Goal: Task Accomplishment & Management: Use online tool/utility

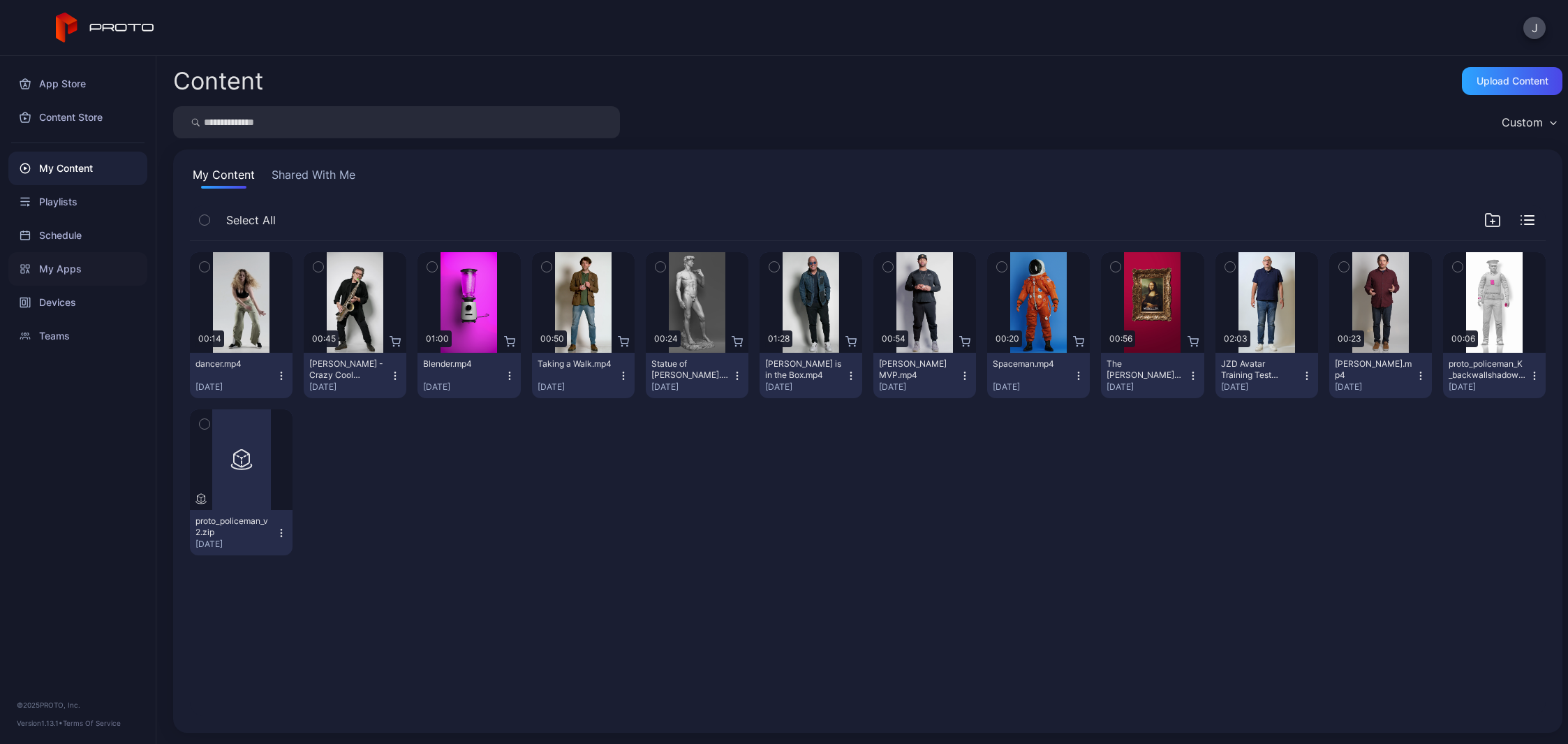
click at [48, 267] on div "My Apps" at bounding box center [77, 269] width 139 height 34
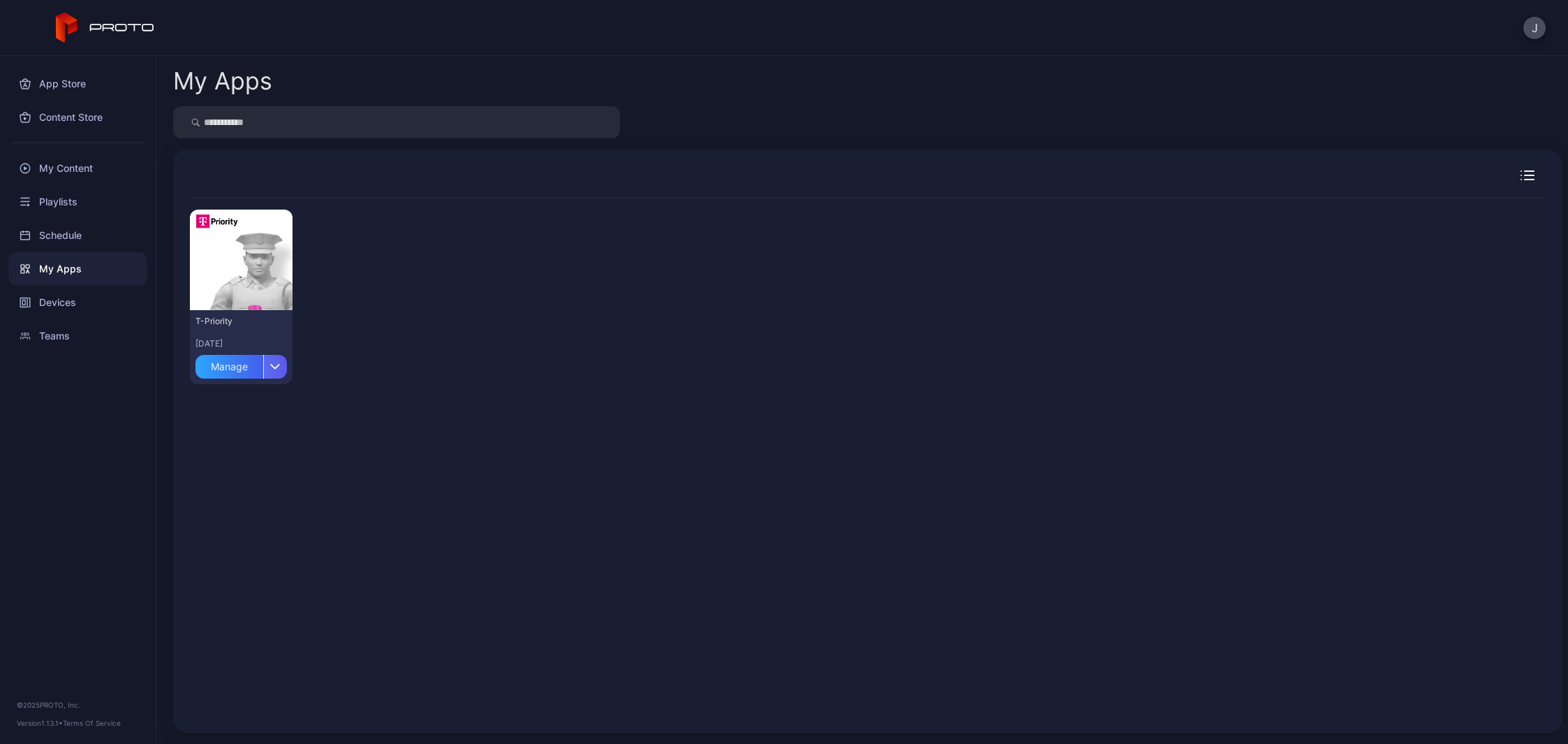
click at [271, 367] on icon "button" at bounding box center [275, 366] width 8 height 5
click at [273, 362] on div "button" at bounding box center [275, 367] width 24 height 24
click at [77, 326] on div "Teams" at bounding box center [77, 335] width 139 height 34
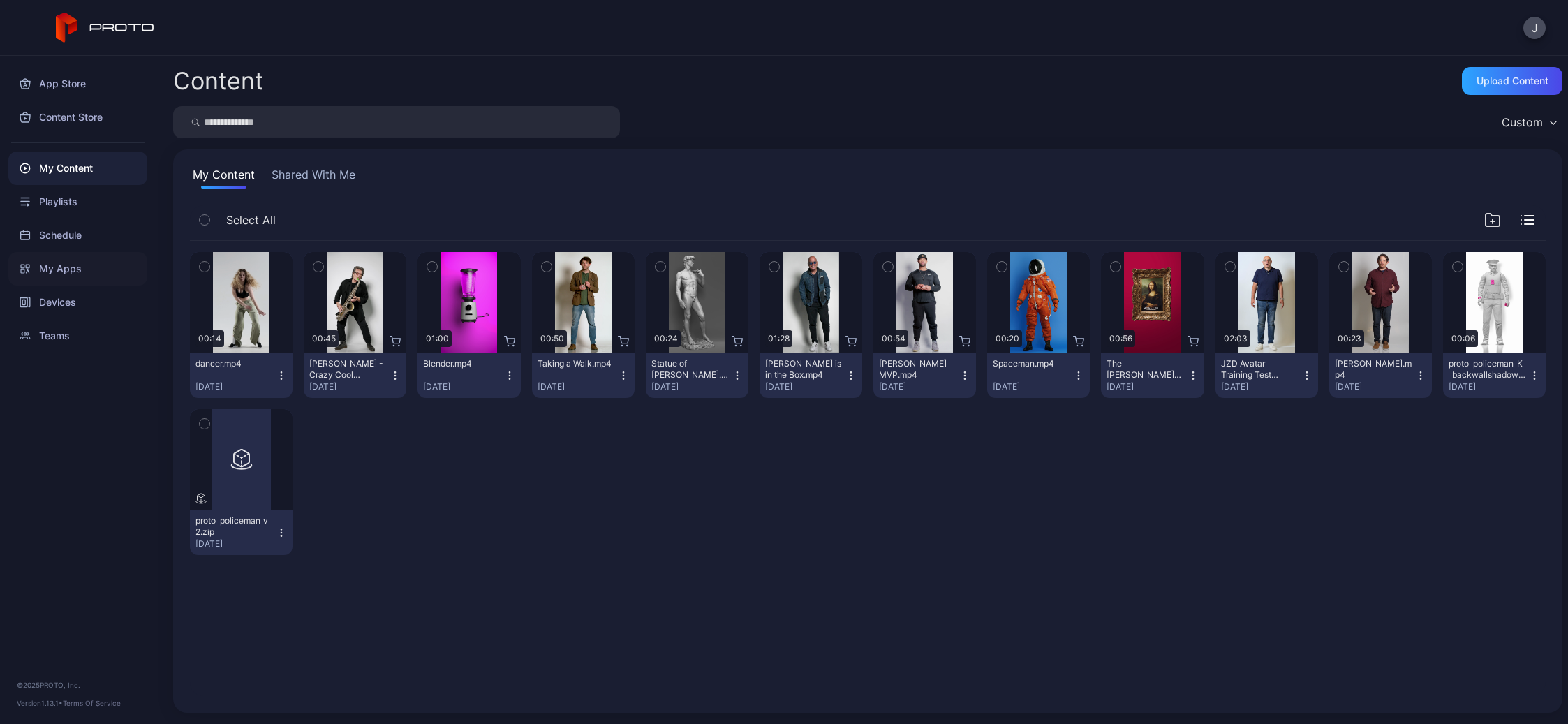
click at [53, 267] on div "My Apps" at bounding box center [77, 269] width 139 height 34
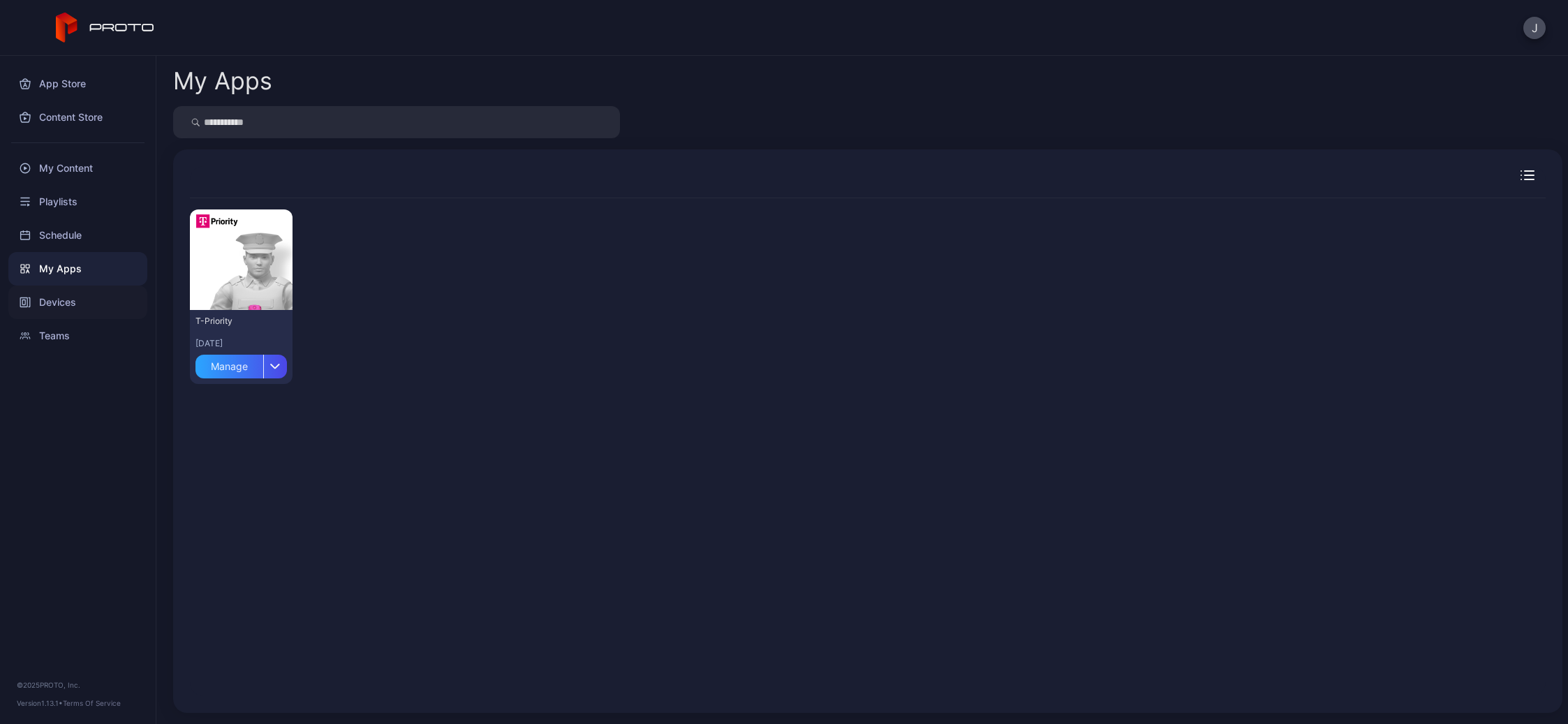
click at [68, 300] on div "Devices" at bounding box center [77, 302] width 139 height 34
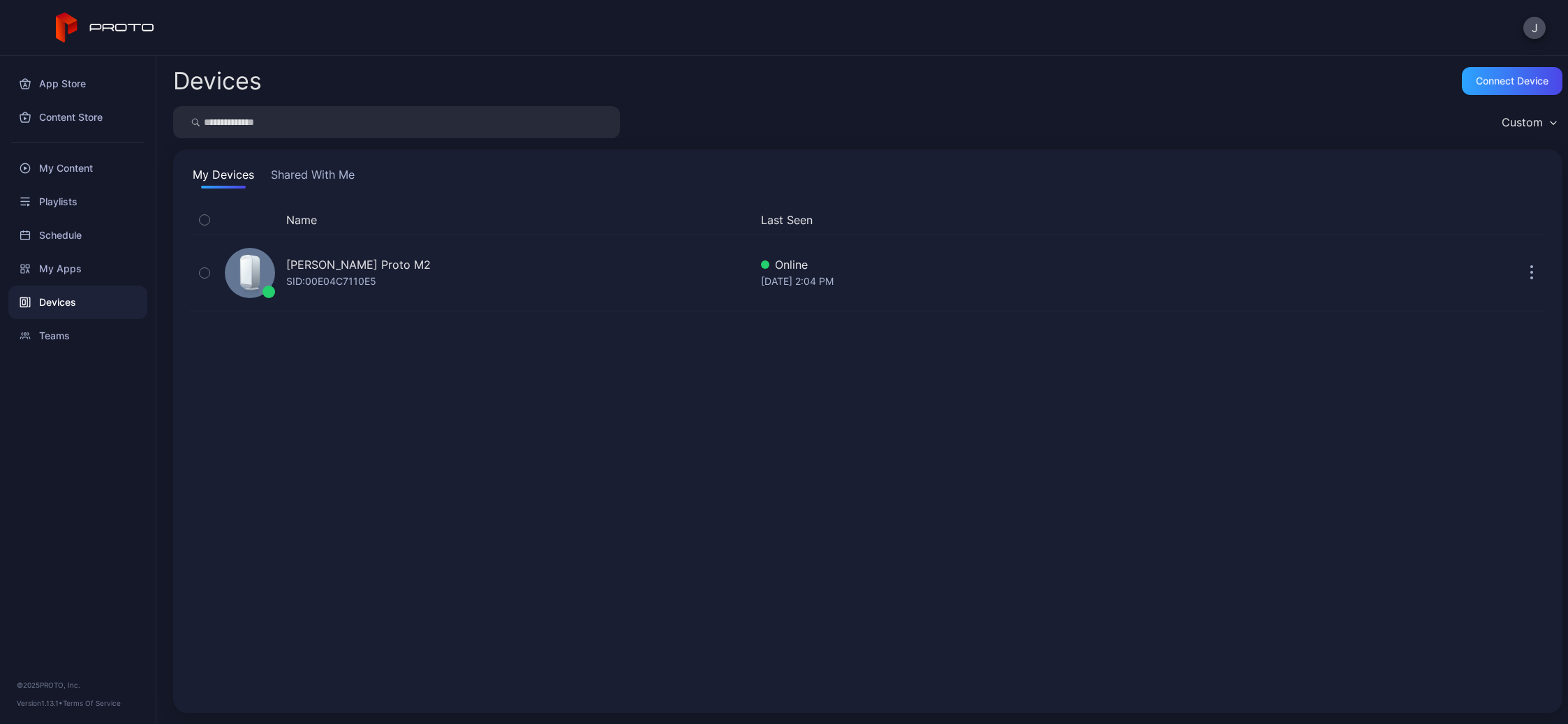
click at [301, 179] on button "Shared With Me" at bounding box center [312, 177] width 89 height 23
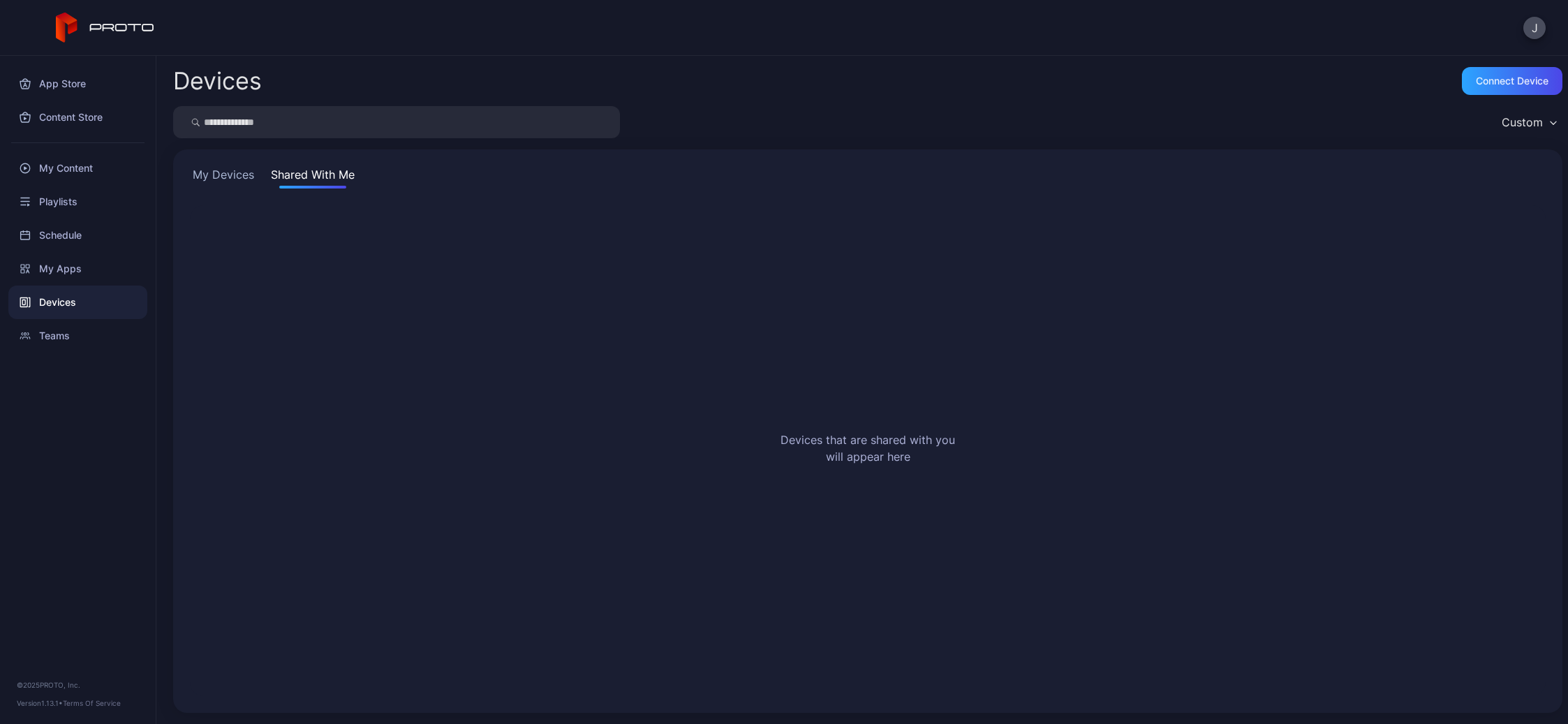
click at [228, 175] on button "My Devices" at bounding box center [223, 177] width 67 height 23
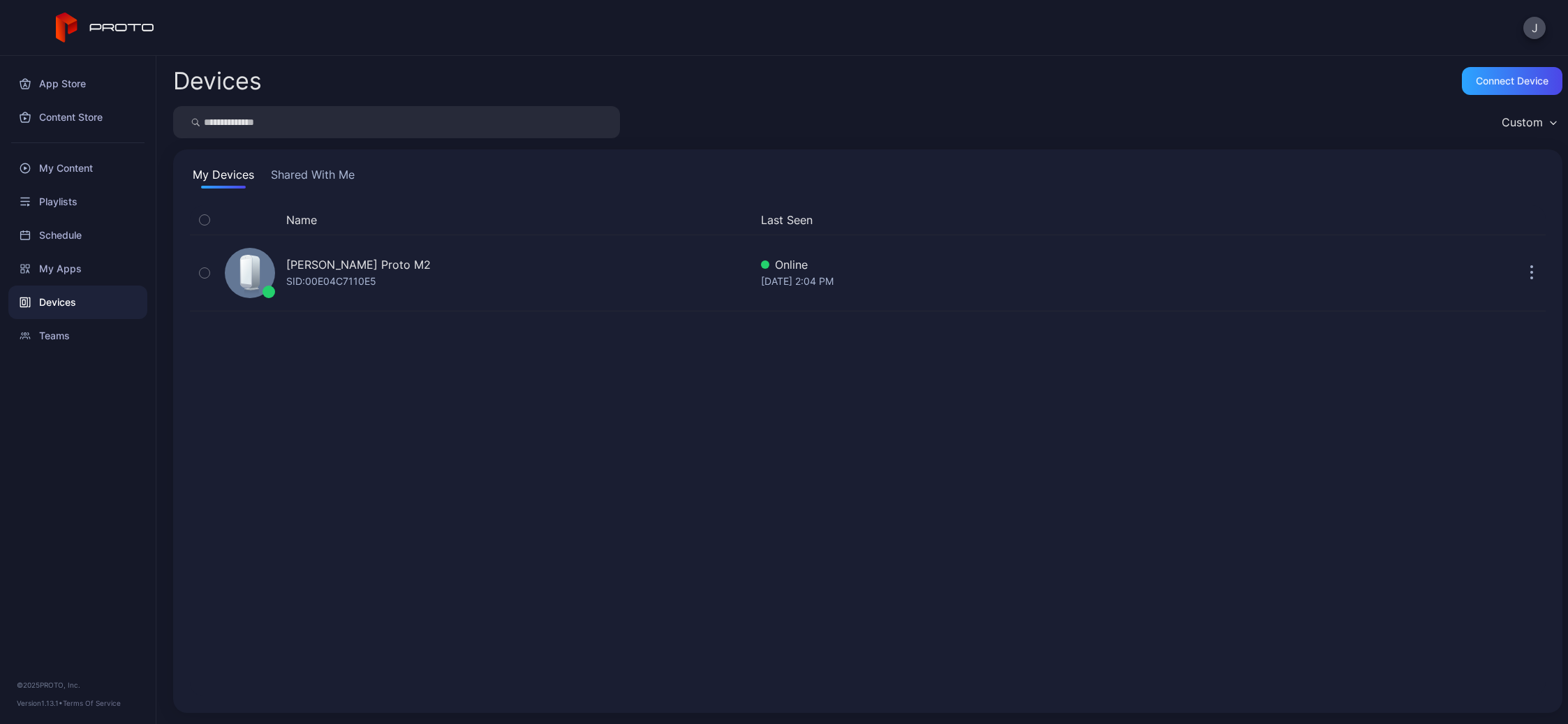
click at [1513, 121] on div "Custom" at bounding box center [1522, 122] width 41 height 14
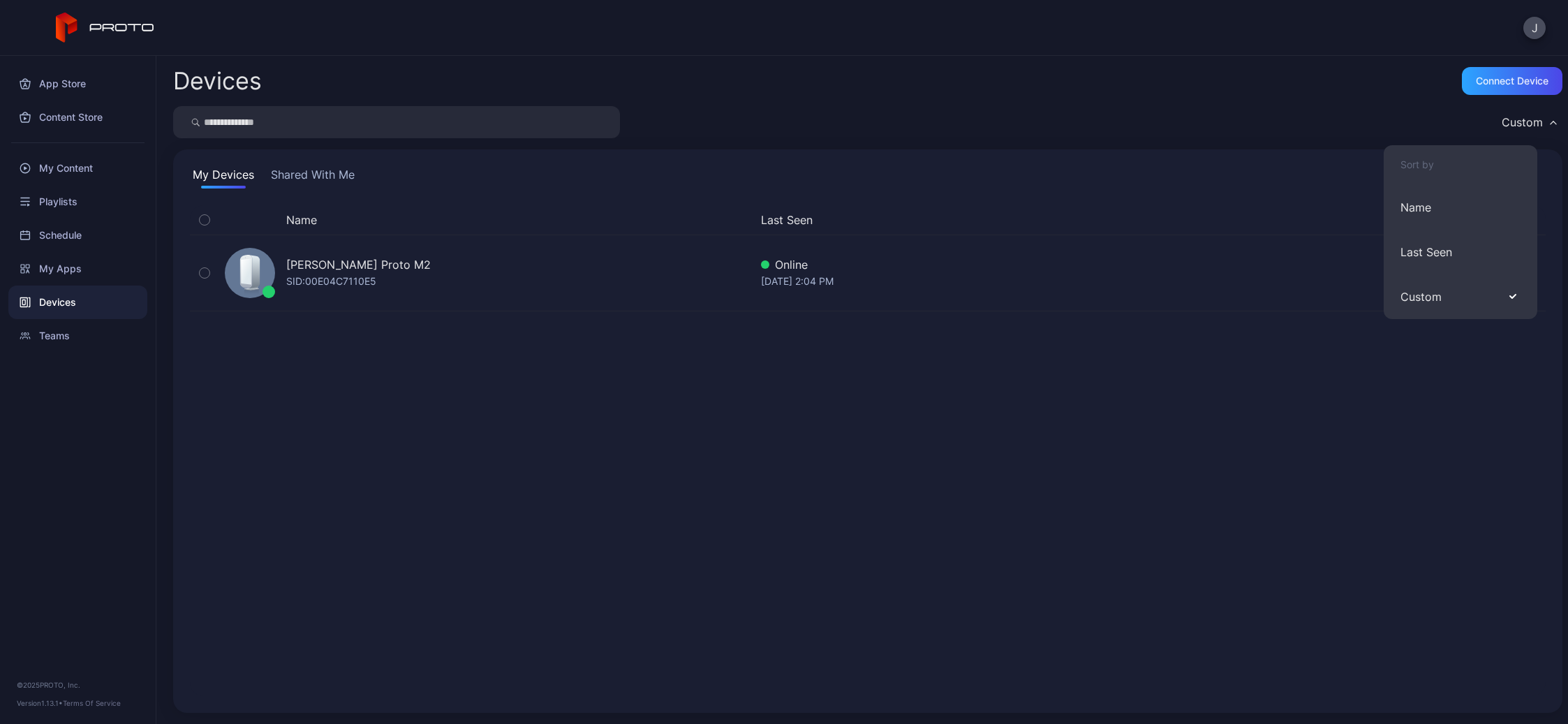
click at [1210, 115] on div "Custom" at bounding box center [868, 122] width 1389 height 32
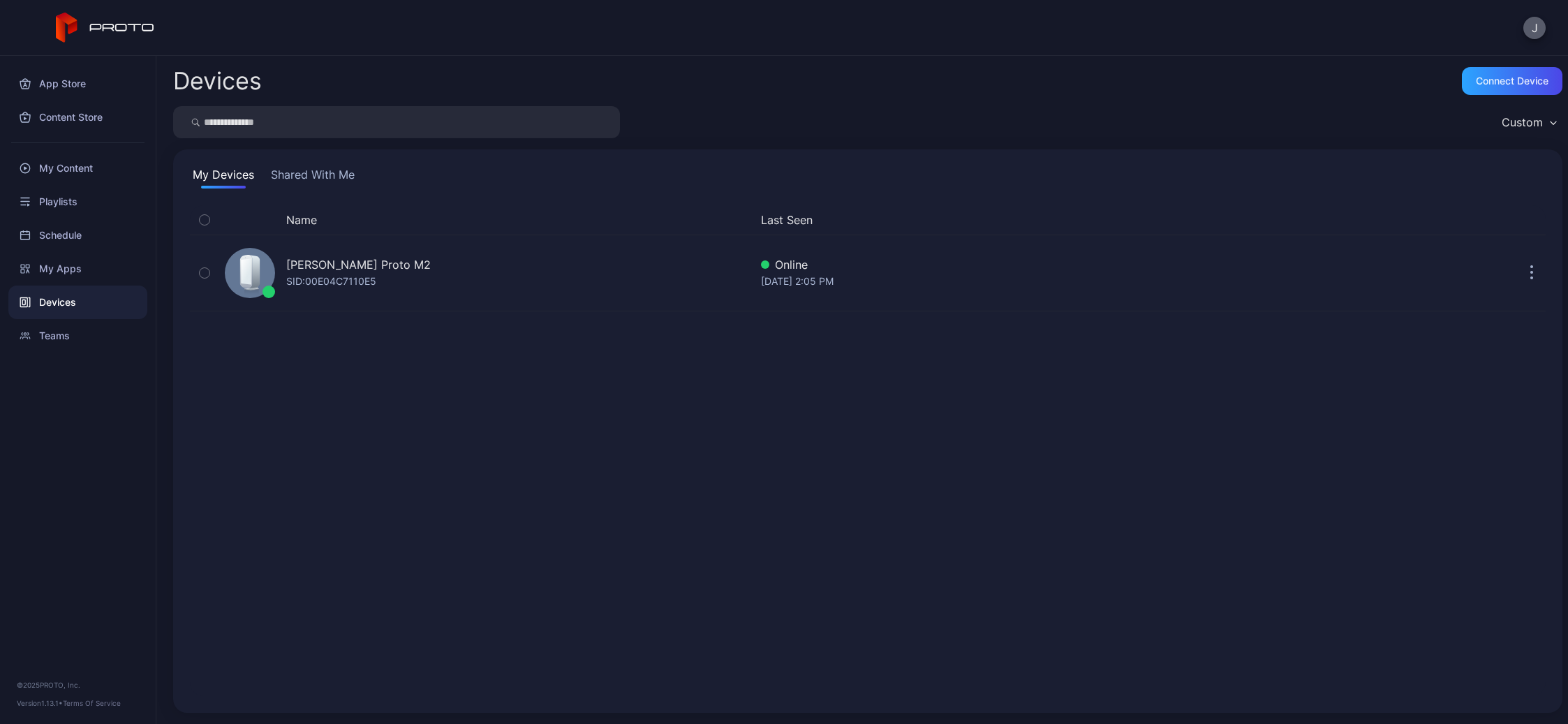
click at [1538, 31] on button "J" at bounding box center [1533, 27] width 23 height 23
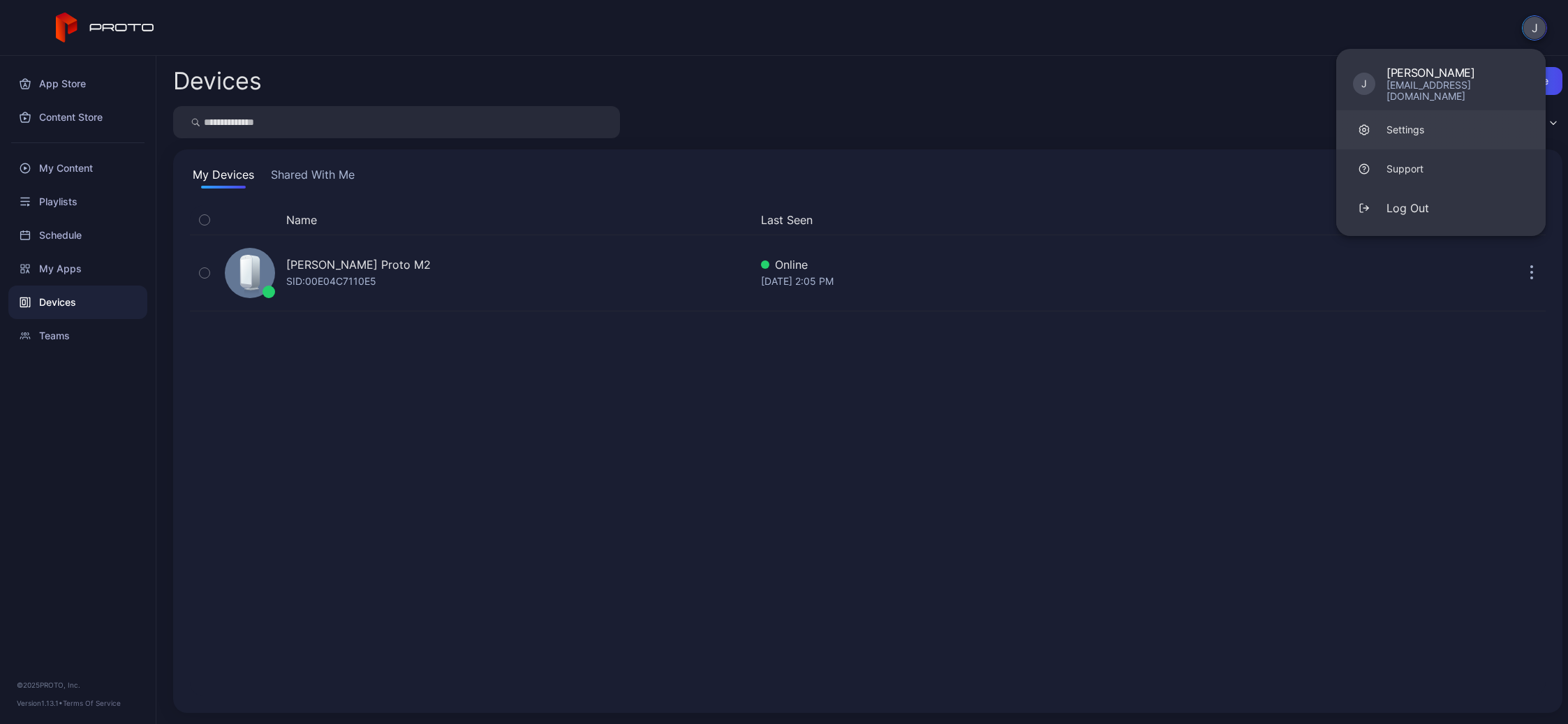
click at [1403, 123] on div "Settings" at bounding box center [1405, 129] width 38 height 14
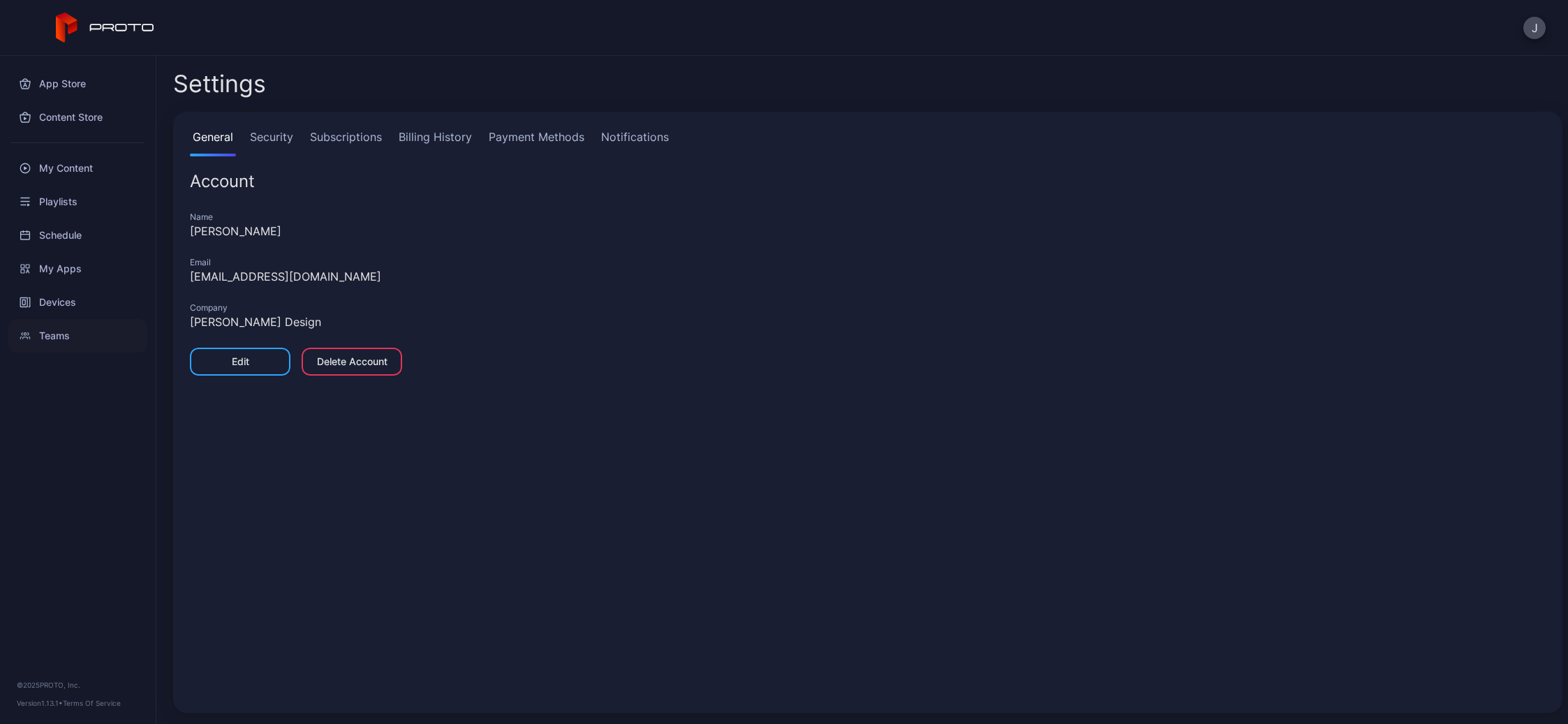
click at [54, 338] on div "Teams" at bounding box center [77, 335] width 139 height 34
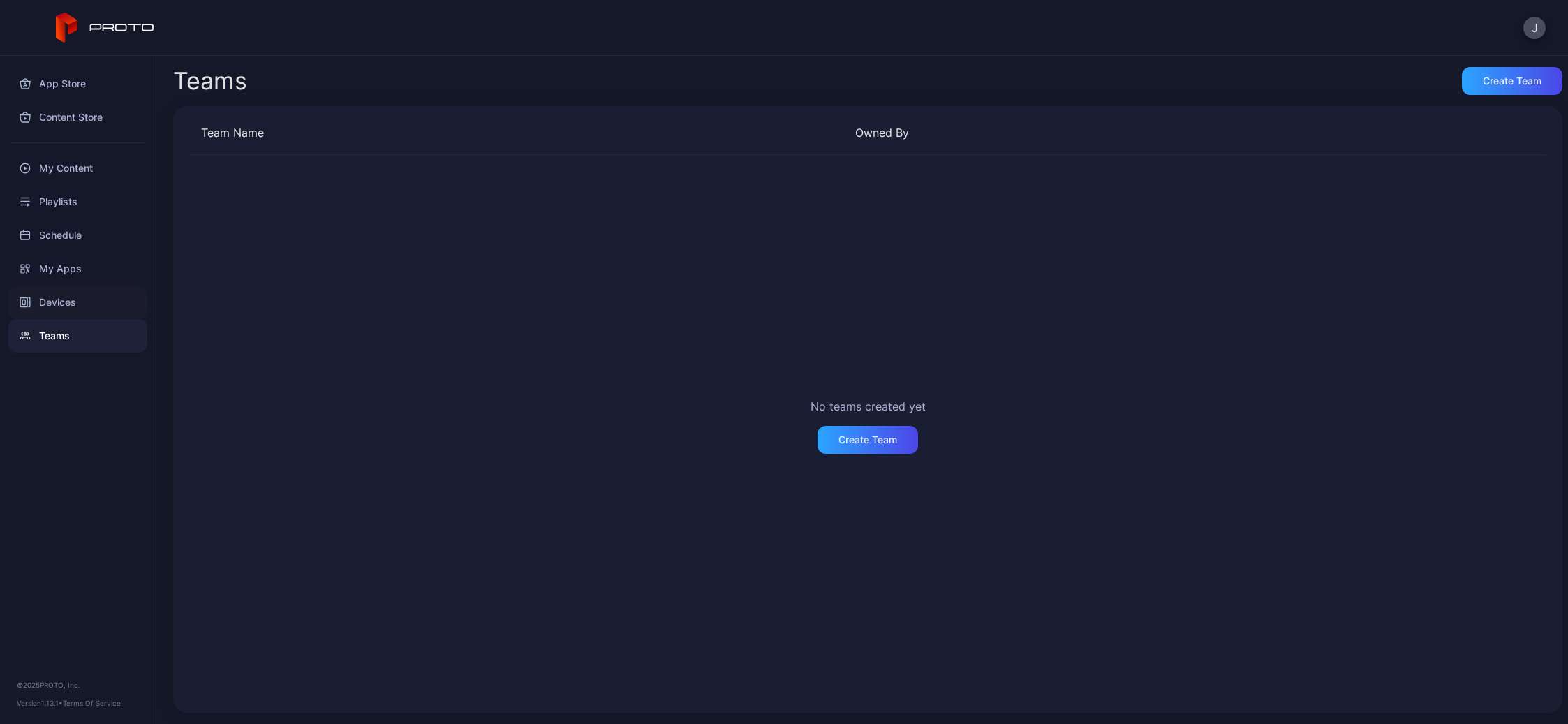
click at [50, 296] on div "Devices" at bounding box center [77, 302] width 139 height 34
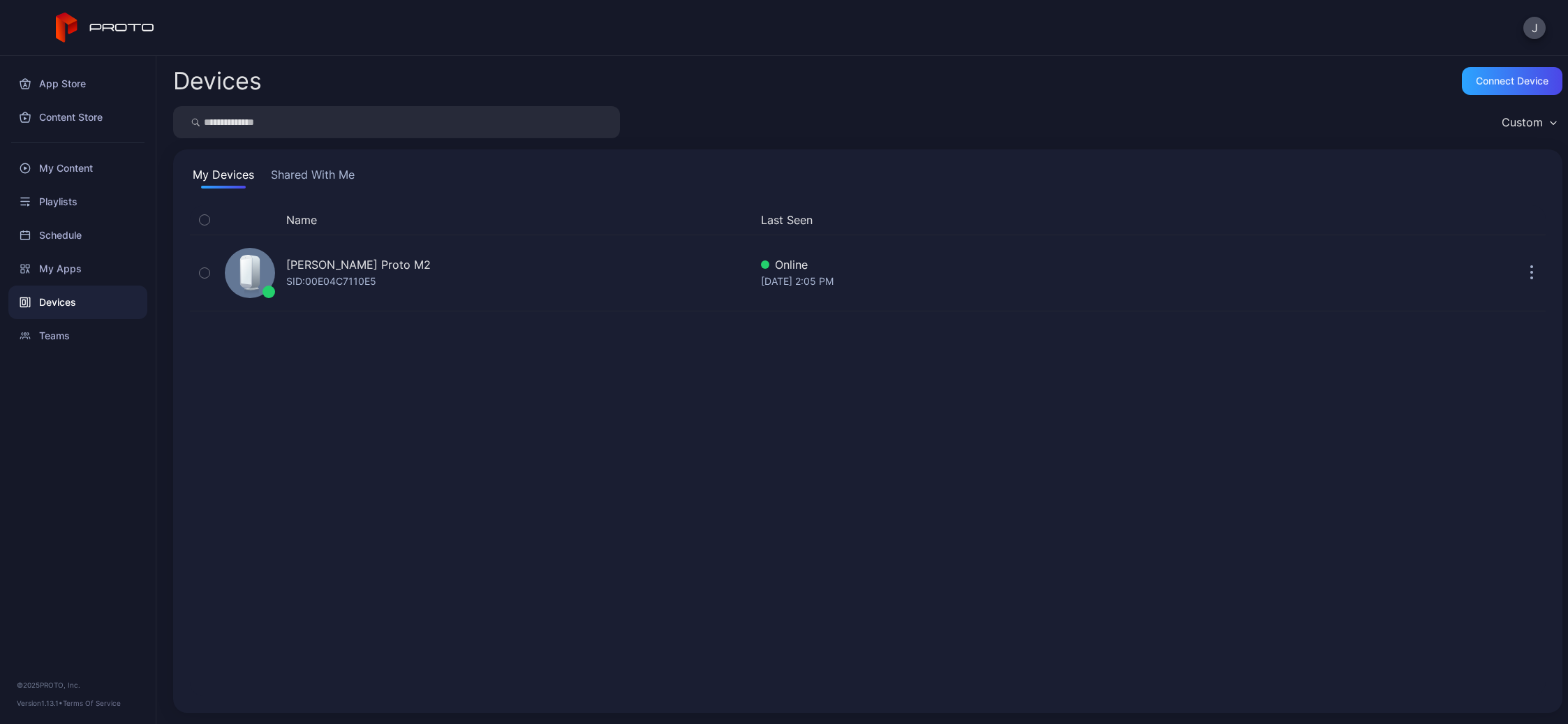
click at [344, 176] on button "Shared With Me" at bounding box center [312, 177] width 89 height 23
click at [58, 270] on div "My Apps" at bounding box center [77, 269] width 139 height 34
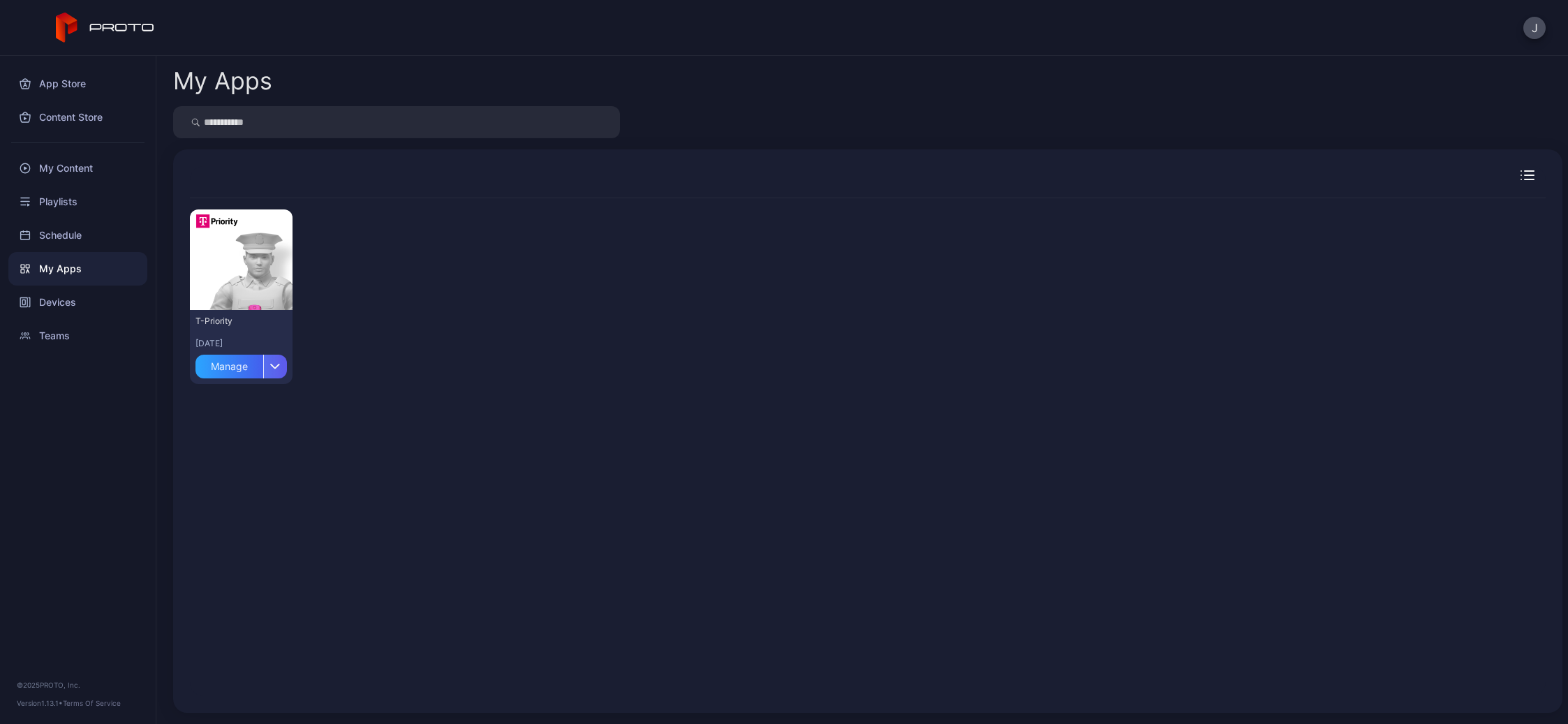
click at [279, 367] on icon "button" at bounding box center [276, 366] width 11 height 5
click at [222, 412] on button "Install" at bounding box center [241, 407] width 119 height 45
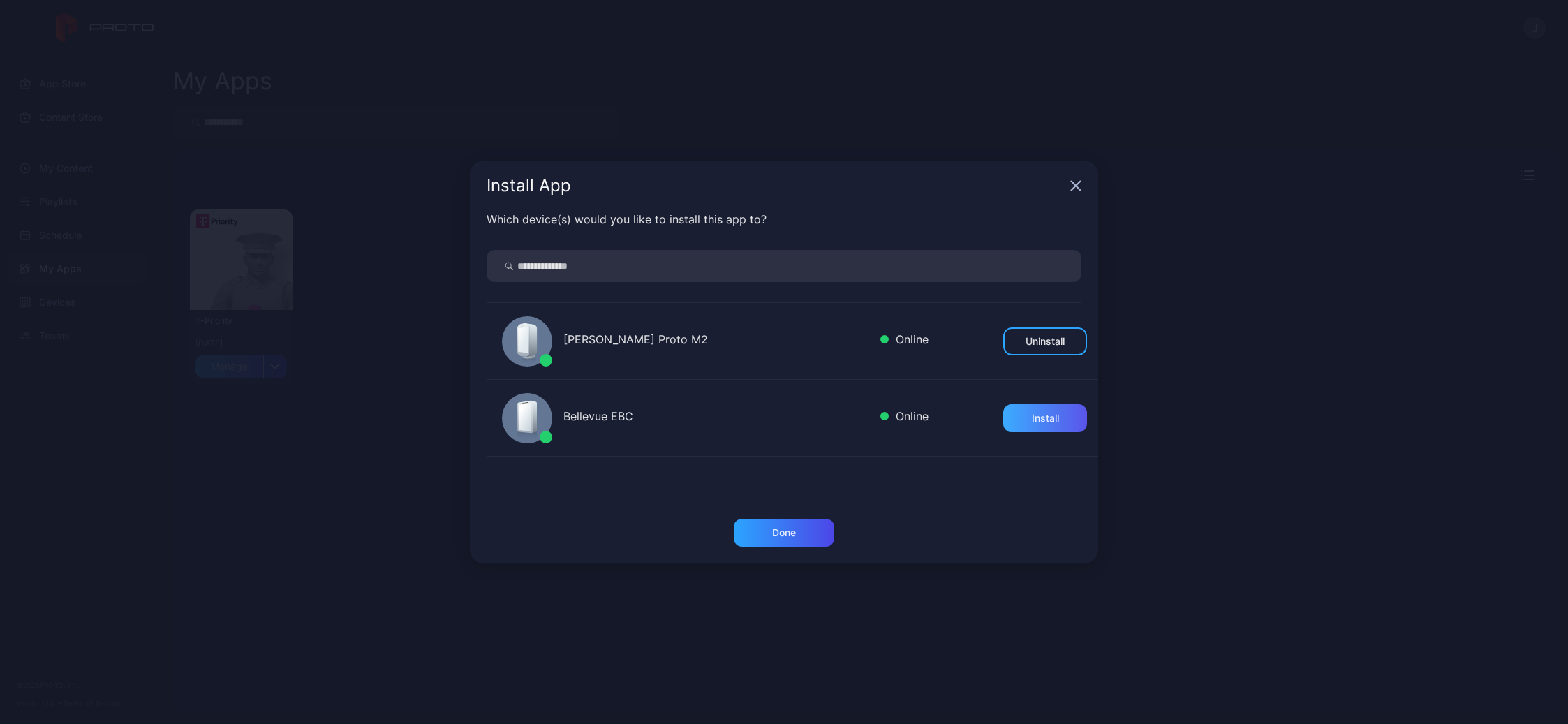
click at [1041, 418] on div "Install" at bounding box center [1045, 418] width 27 height 11
click at [789, 530] on div "Done" at bounding box center [784, 532] width 24 height 11
